Goal: Complete application form: Complete application form

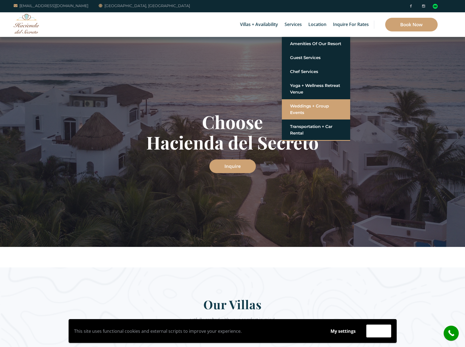
click at [310, 108] on link "Weddings + Group Events" at bounding box center [316, 109] width 52 height 16
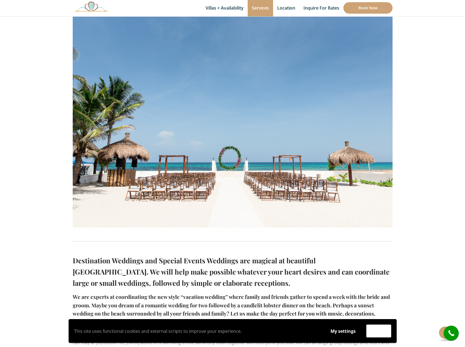
scroll to position [109, 0]
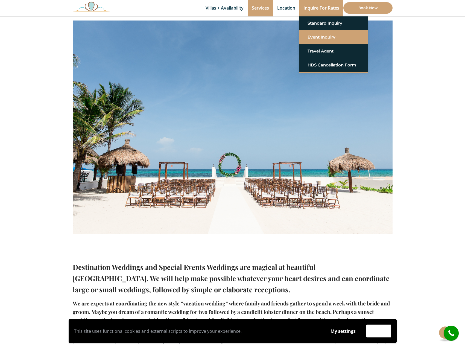
click at [323, 39] on link "Event Inquiry" at bounding box center [333, 37] width 52 height 10
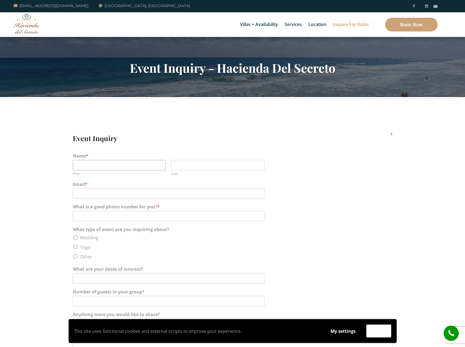
drag, startPoint x: 82, startPoint y: 166, endPoint x: 80, endPoint y: 162, distance: 4.2
click at [82, 166] on input "First" at bounding box center [119, 165] width 93 height 10
type input "Miranda"
type input "Candia"
type input "miranda.candia@gmail.com"
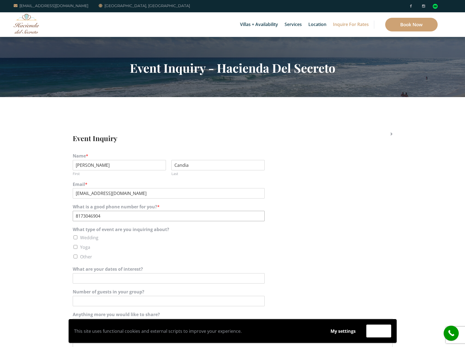
type input "8173046904"
click at [77, 236] on li "Wedding" at bounding box center [233, 237] width 320 height 8
click at [75, 238] on input "Wedding" at bounding box center [76, 237] width 4 height 4
checkbox input "true"
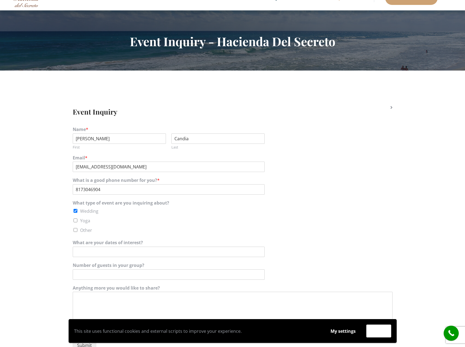
scroll to position [55, 0]
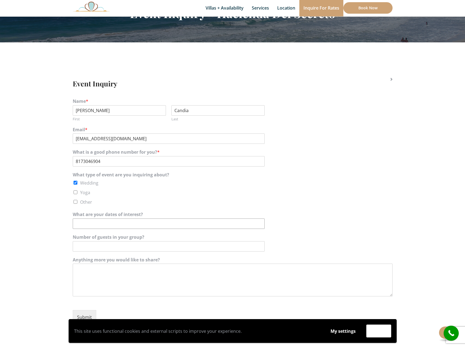
click at [94, 228] on input "What are your dates of interest?" at bounding box center [169, 223] width 192 height 10
click at [99, 224] on input "12/05/2025 or 11/14/2026" at bounding box center [169, 223] width 192 height 10
type input "12/05/2026 or 11/14/2026"
click at [111, 246] on input "Number of guests in your group?" at bounding box center [169, 246] width 192 height 10
type input "85"
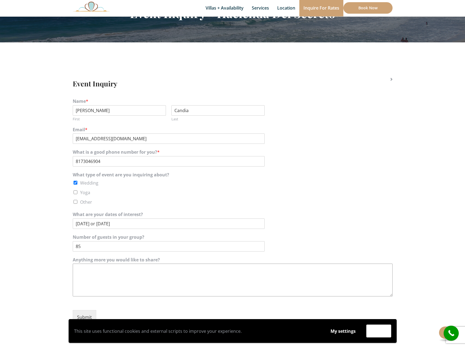
drag, startPoint x: 101, startPoint y: 281, endPoint x: 90, endPoint y: 276, distance: 12.5
click at [101, 280] on textarea "Anything more you would like to share?" at bounding box center [233, 279] width 320 height 33
click at [80, 275] on textarea "Anything more you would like to share?" at bounding box center [233, 279] width 320 height 33
paste textarea "My fiancé and I are interested in hosting our wedding at your venue and would l…"
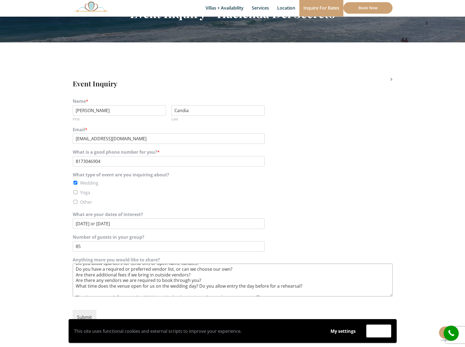
scroll to position [51, 0]
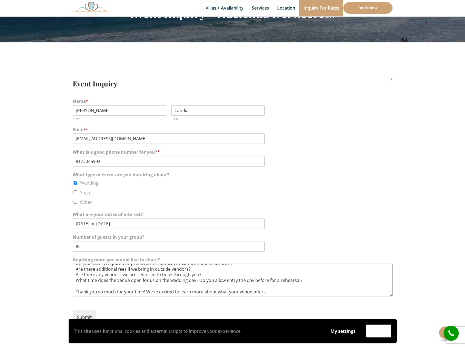
type textarea "Hello, My fiancé and I are interested in hosting our wedding at your venue and …"
click at [46, 278] on section "Event Inquiry Name * Miranda First Candia Last Email * miranda.candia@gmail.com…" at bounding box center [232, 202] width 465 height 321
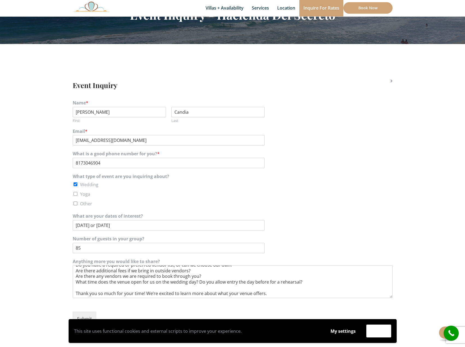
scroll to position [191, 0]
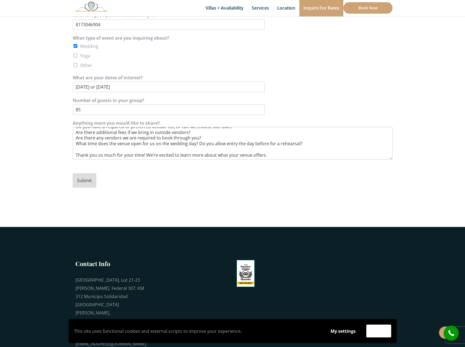
click at [87, 181] on button "Submit" at bounding box center [84, 180] width 23 height 14
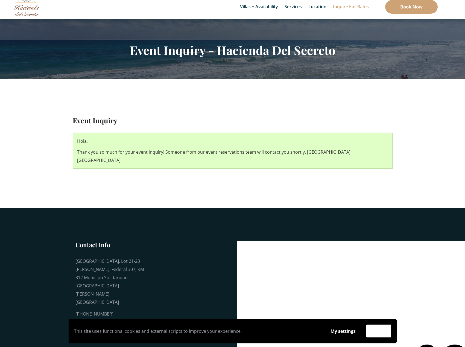
scroll to position [24, 0]
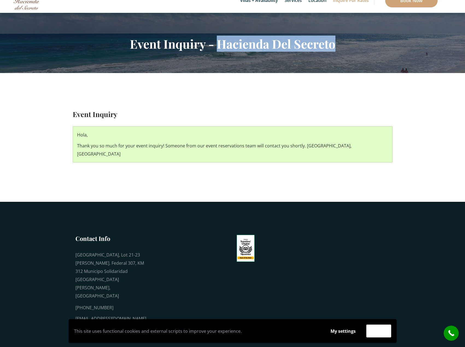
drag, startPoint x: 335, startPoint y: 44, endPoint x: 219, endPoint y: 44, distance: 116.1
click at [219, 44] on h2 "Event Inquiry - Hacienda Del Secreto" at bounding box center [233, 44] width 320 height 14
copy h2 "Hacienda Del Secreto"
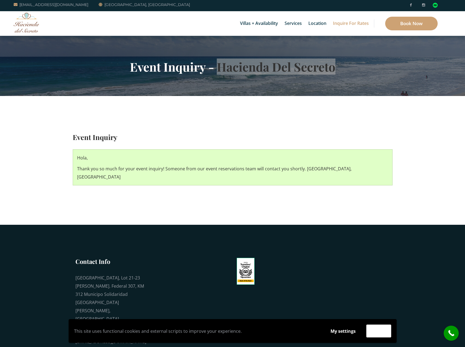
scroll to position [0, 0]
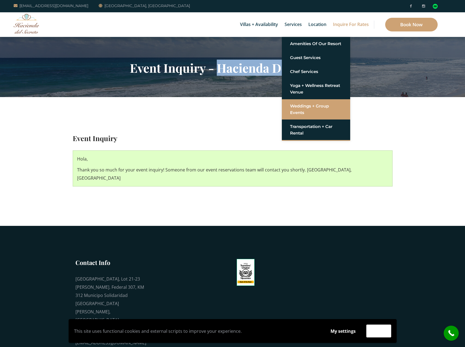
click at [301, 110] on link "Weddings + Group Events" at bounding box center [316, 109] width 52 height 16
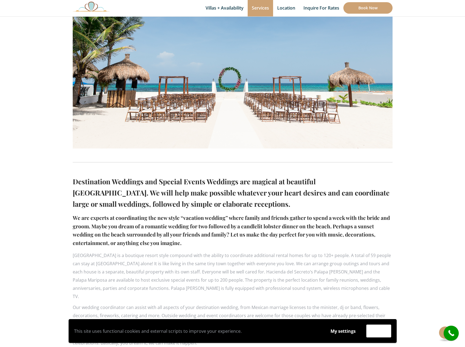
scroll to position [191, 0]
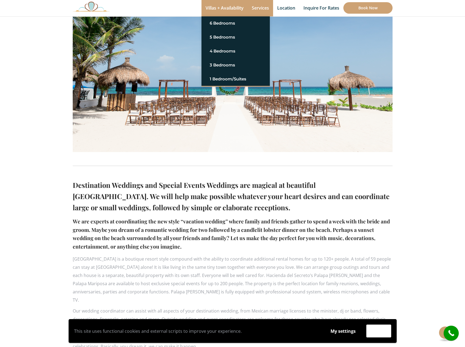
click at [221, 8] on link "Villas + Availability" at bounding box center [224, 8] width 46 height 16
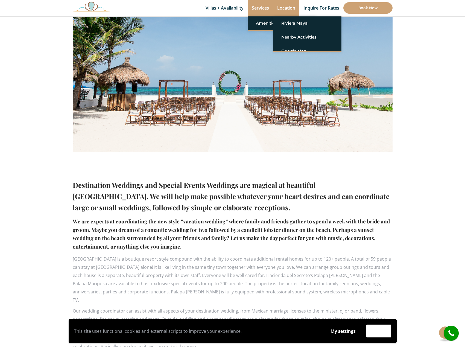
click at [284, 8] on link "Location" at bounding box center [286, 8] width 26 height 16
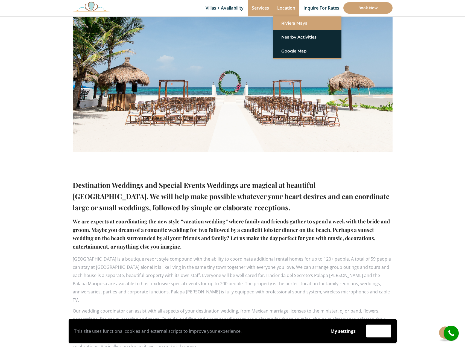
click at [289, 24] on link "Riviera Maya" at bounding box center [307, 23] width 52 height 10
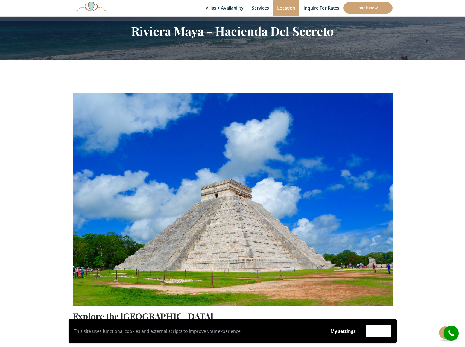
scroll to position [137, 0]
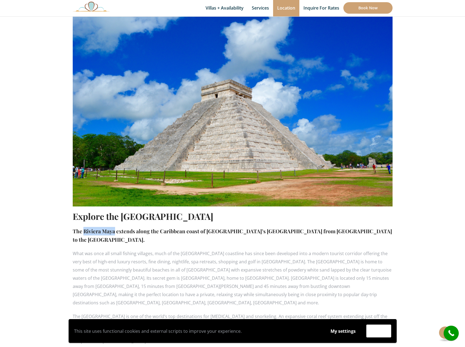
drag, startPoint x: 83, startPoint y: 229, endPoint x: 113, endPoint y: 231, distance: 30.1
click at [113, 231] on h4 "The Riviera Maya extends along the Caribbean coast of Mexico’s Yucatan Peninsul…" at bounding box center [233, 235] width 320 height 17
copy h4 "Riviera Maya"
click at [96, 7] on img at bounding box center [91, 6] width 37 height 10
